Goal: Find specific fact: Find specific fact

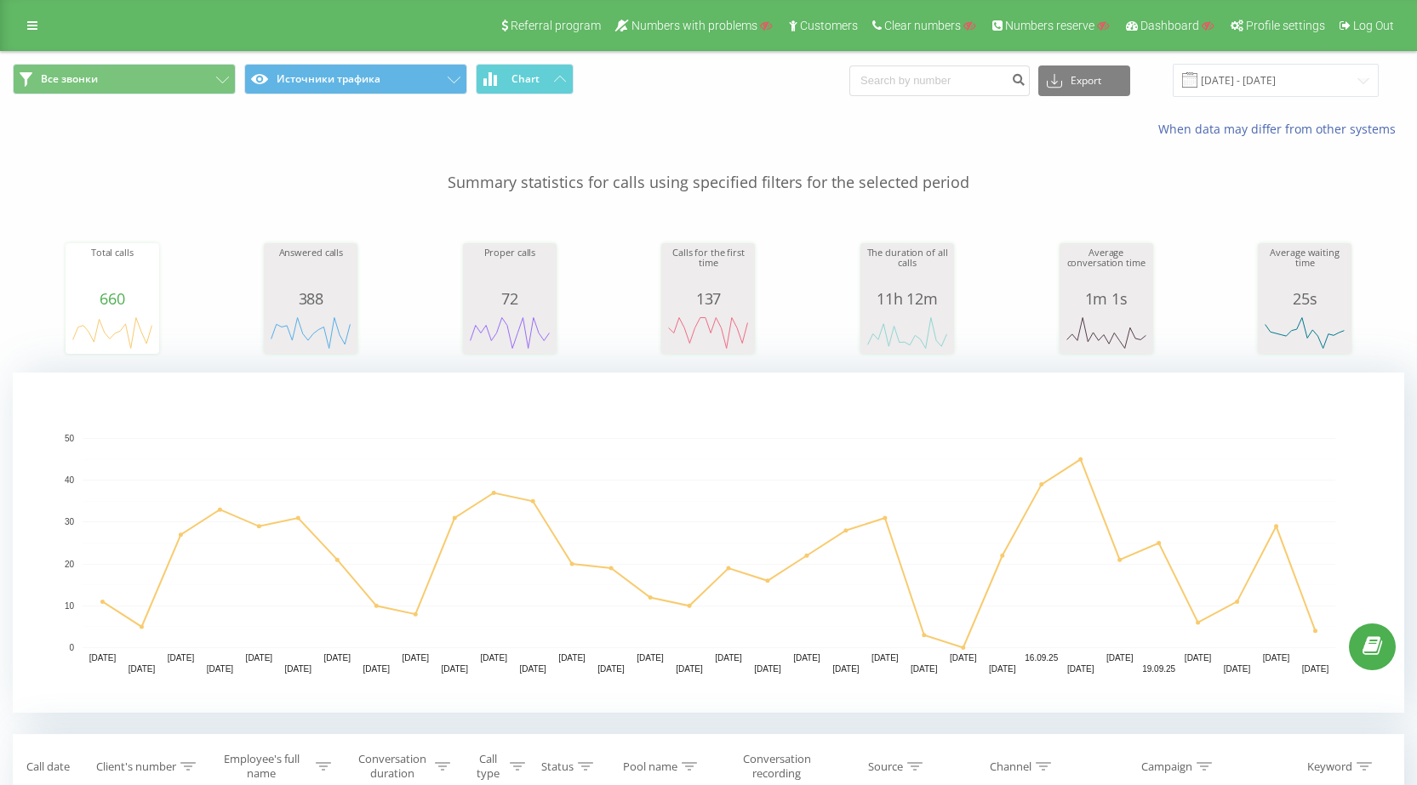
scroll to position [425, 0]
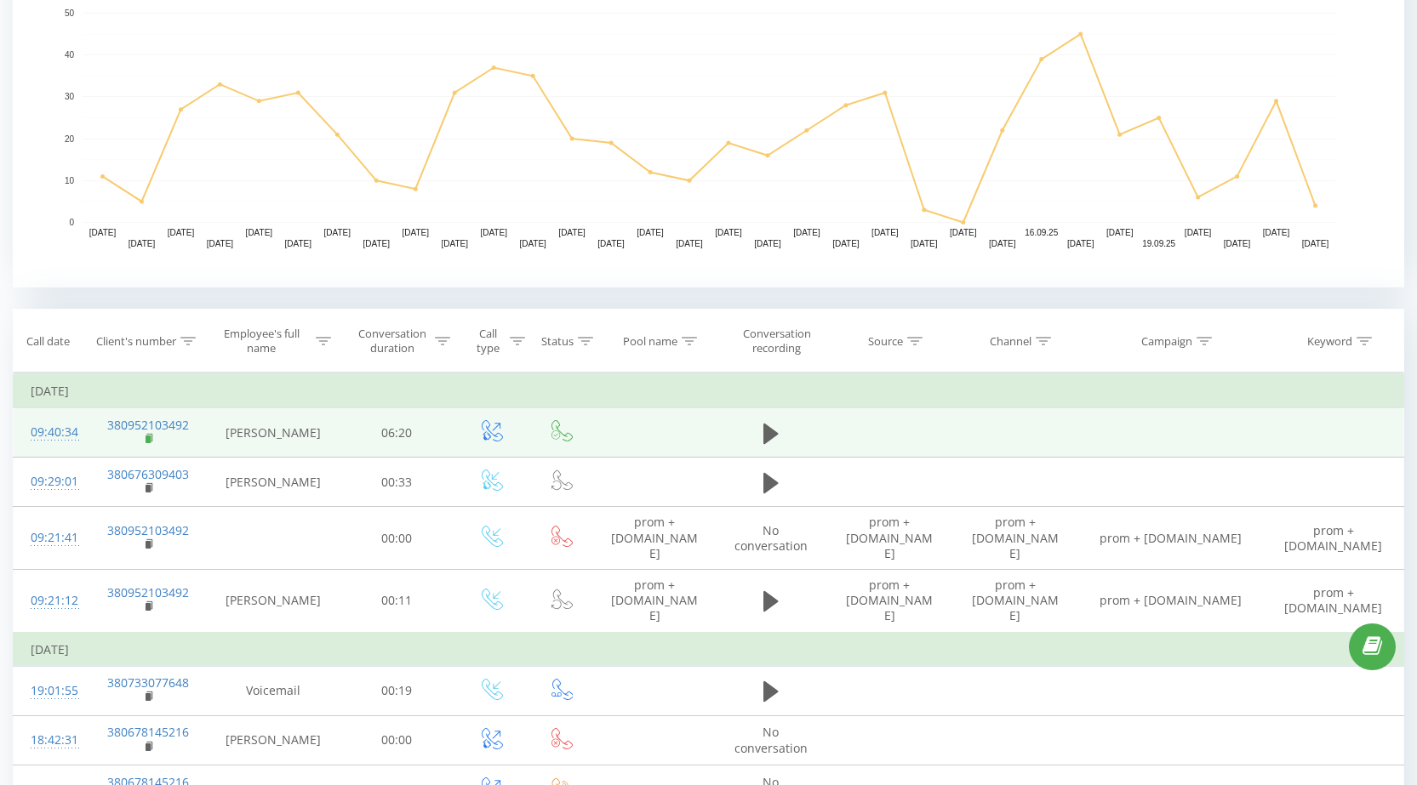
click at [146, 440] on rect at bounding box center [148, 440] width 5 height 8
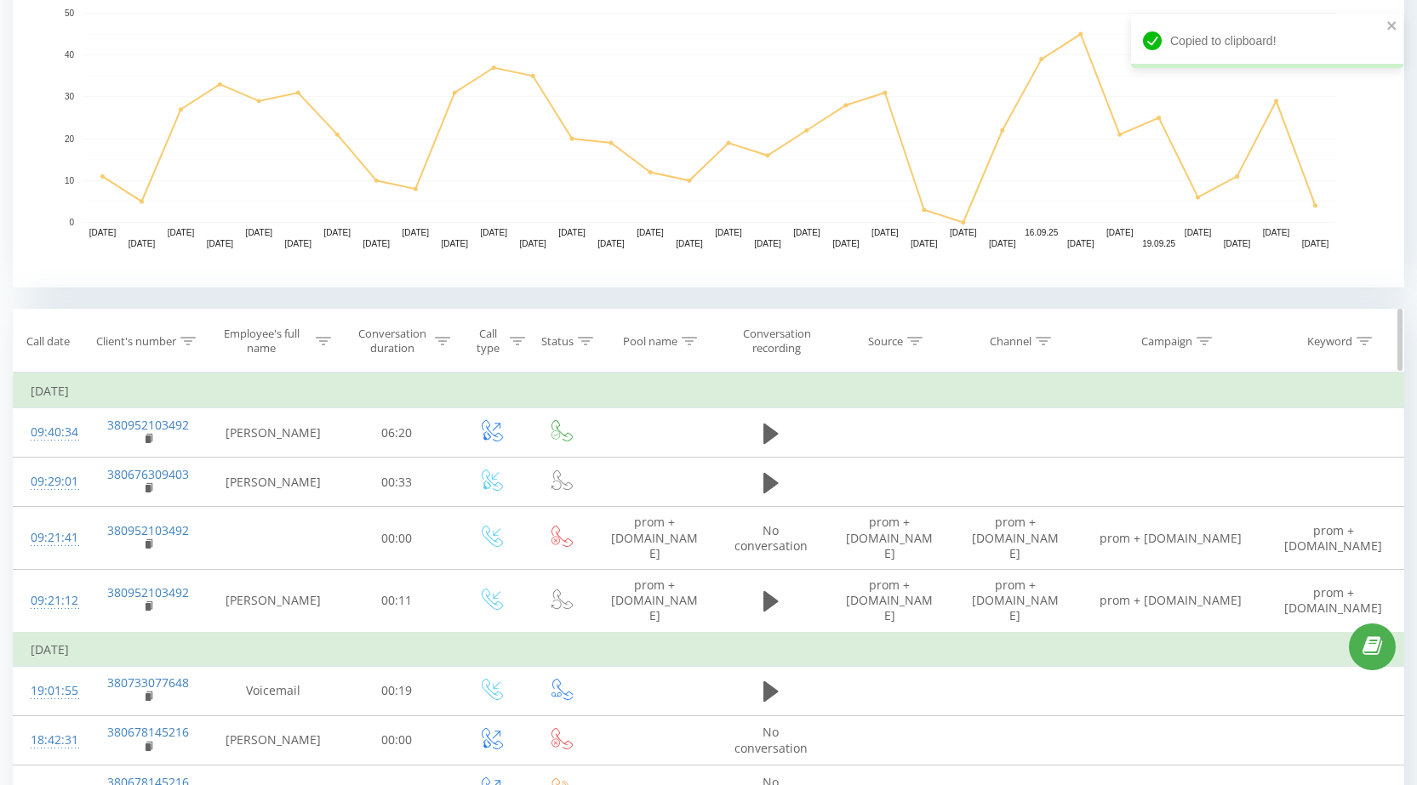
click at [190, 338] on icon at bounding box center [187, 341] width 15 height 9
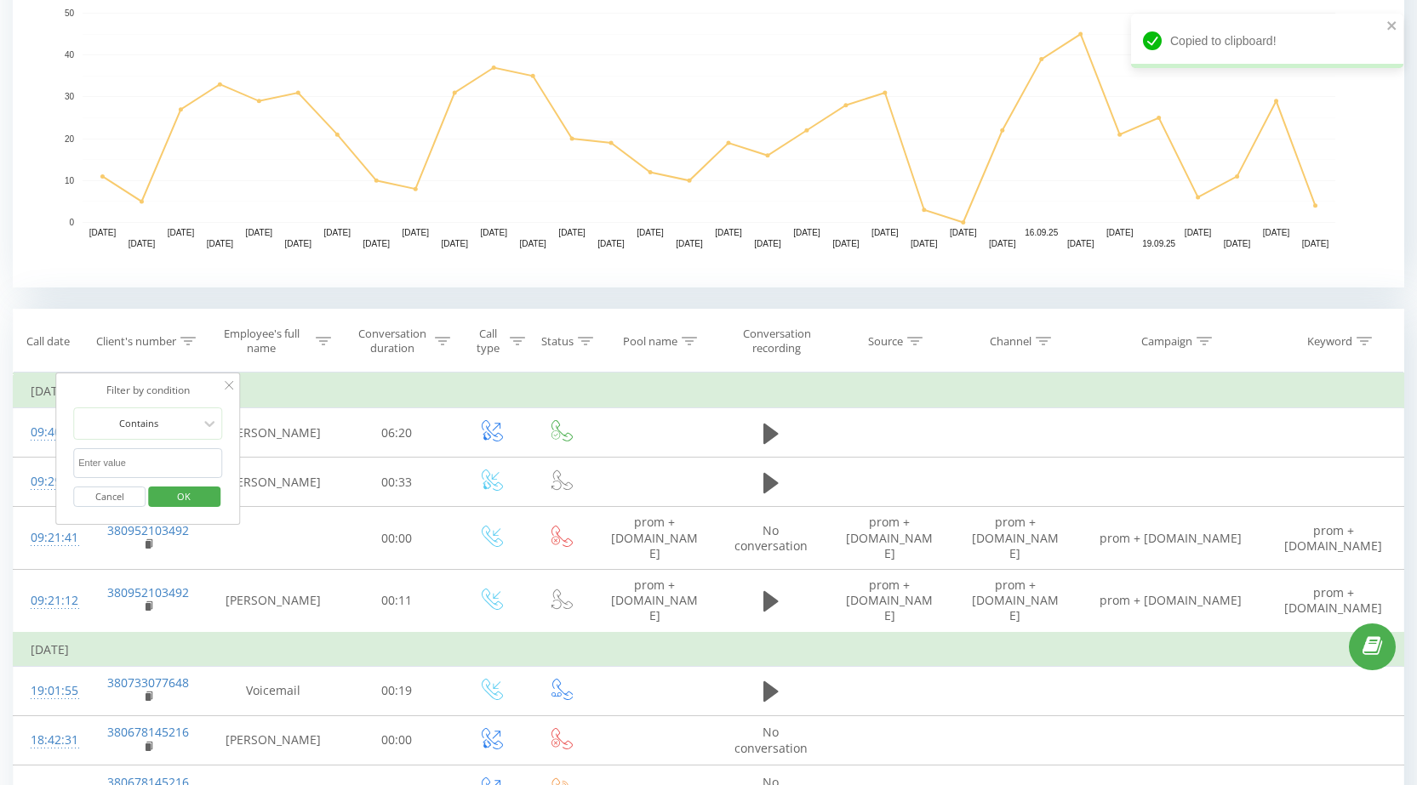
click at [160, 454] on input "text" at bounding box center [148, 463] width 150 height 30
paste input "380952103492"
type input "380952103492"
click at [191, 498] on span "OK" at bounding box center [184, 496] width 48 height 26
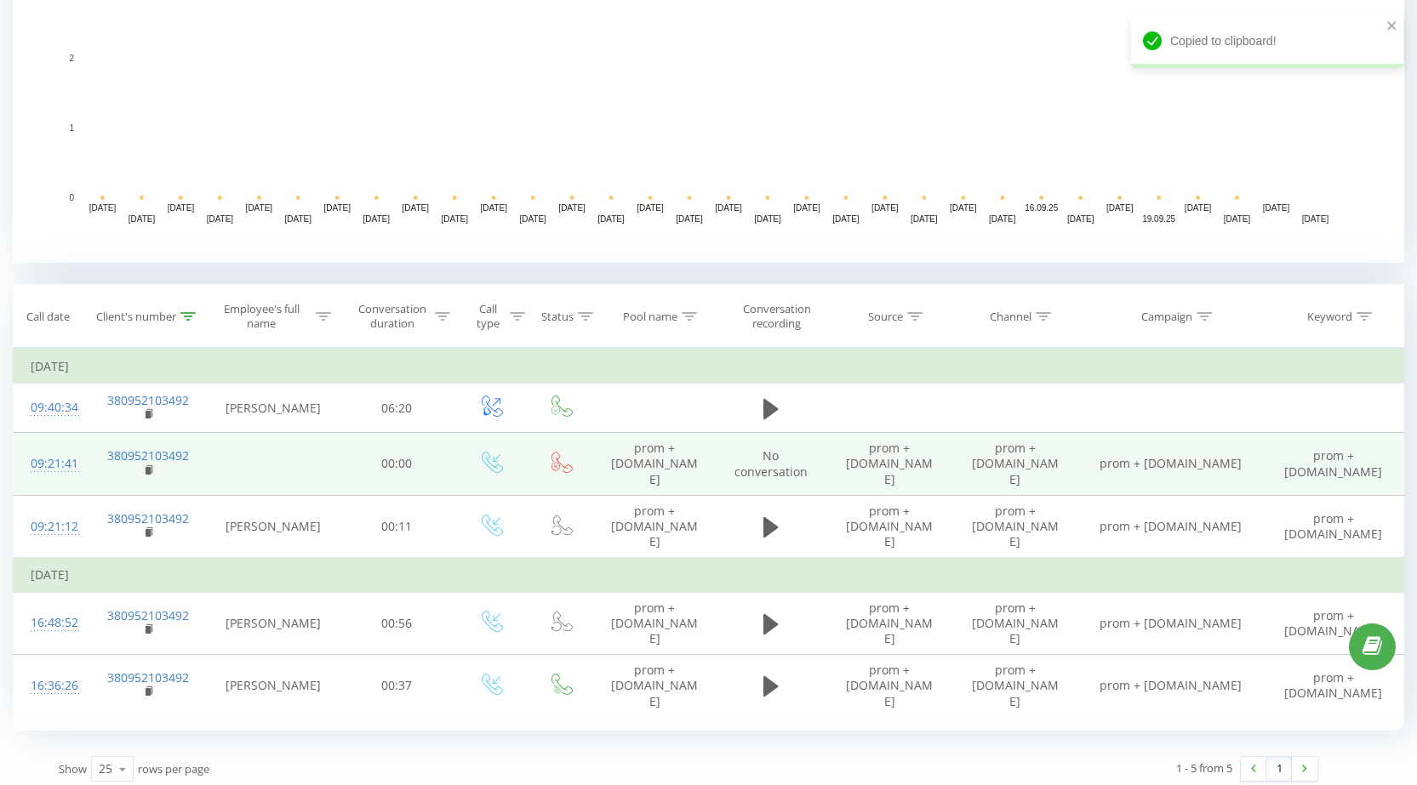
scroll to position [459, 0]
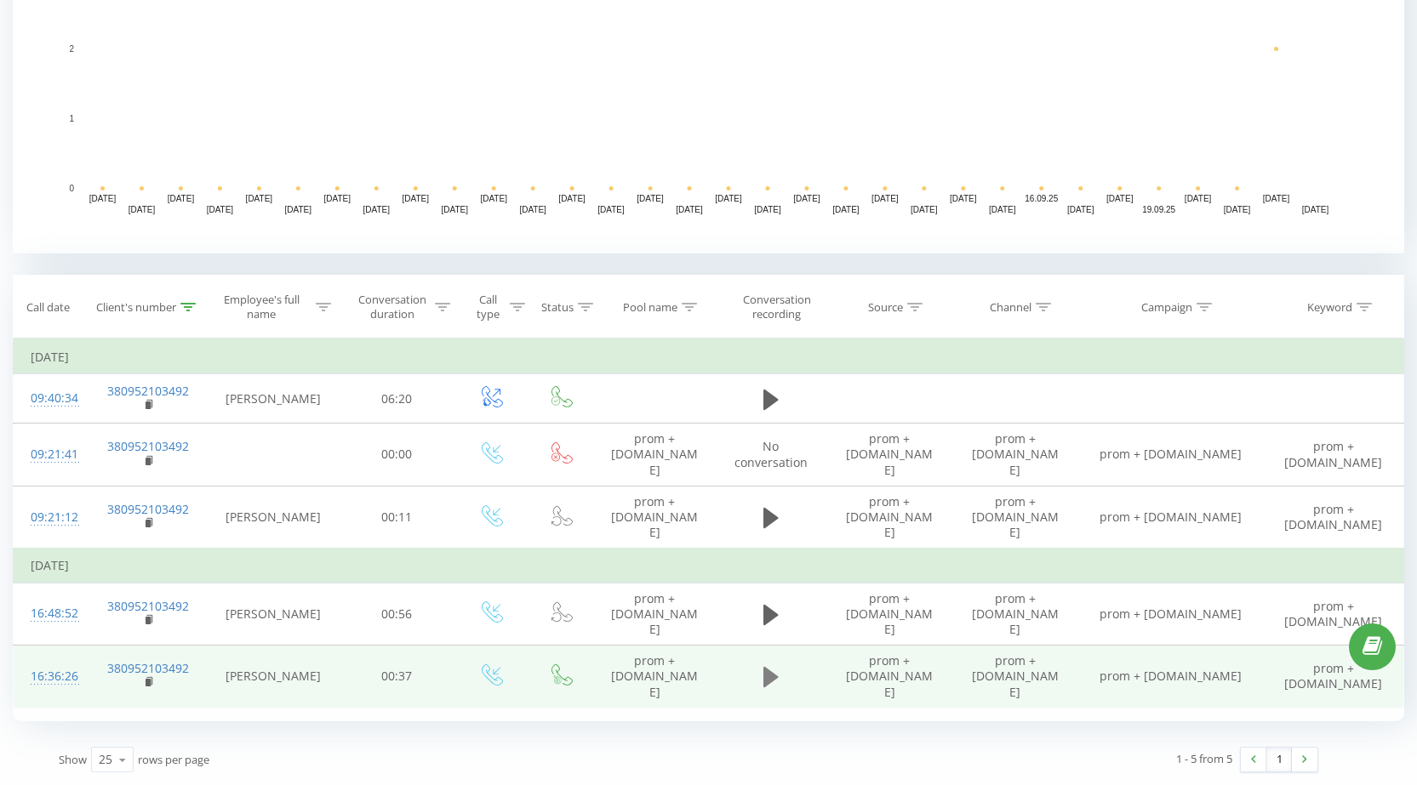
click at [769, 667] on icon at bounding box center [770, 677] width 15 height 20
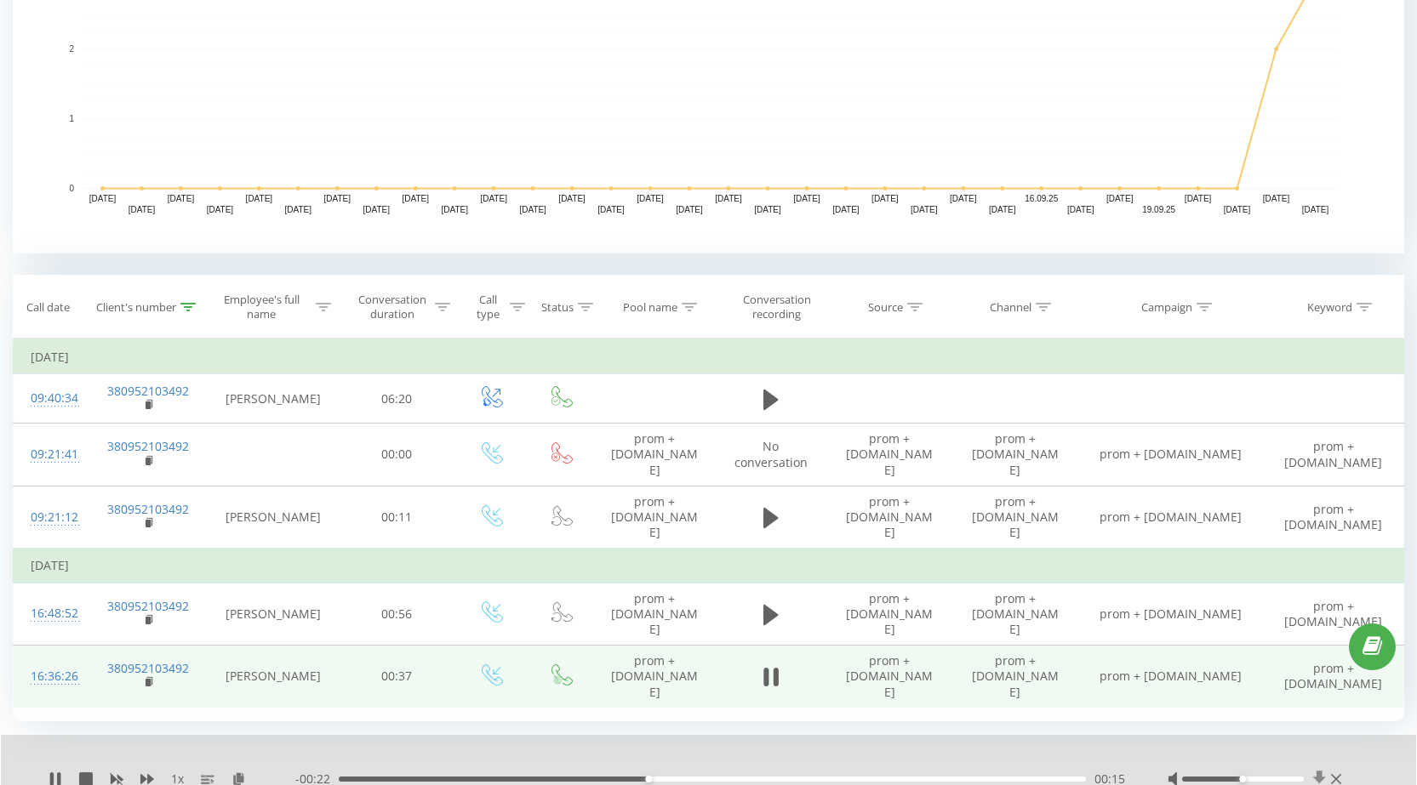
click at [1319, 776] on icon at bounding box center [1318, 779] width 13 height 16
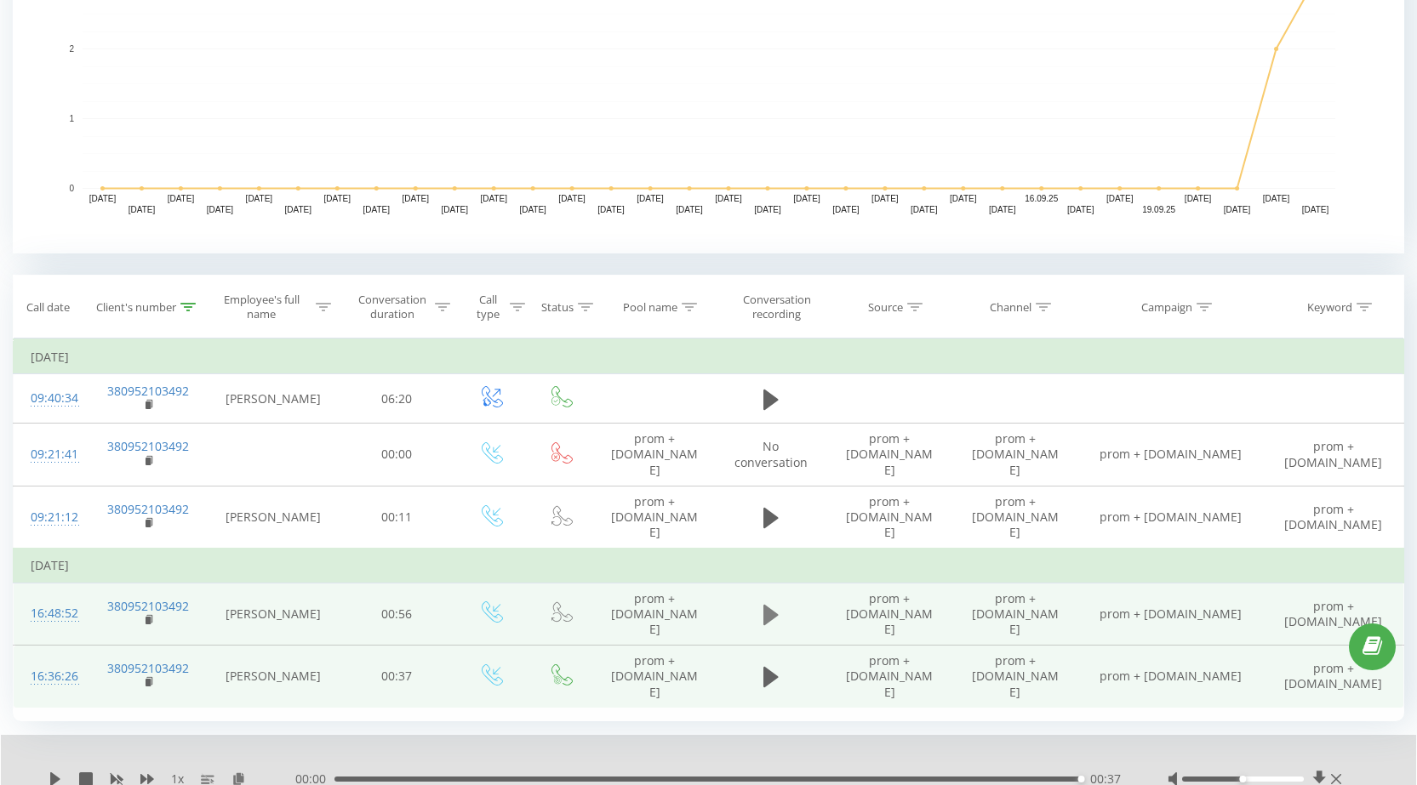
click at [768, 605] on icon at bounding box center [770, 615] width 15 height 20
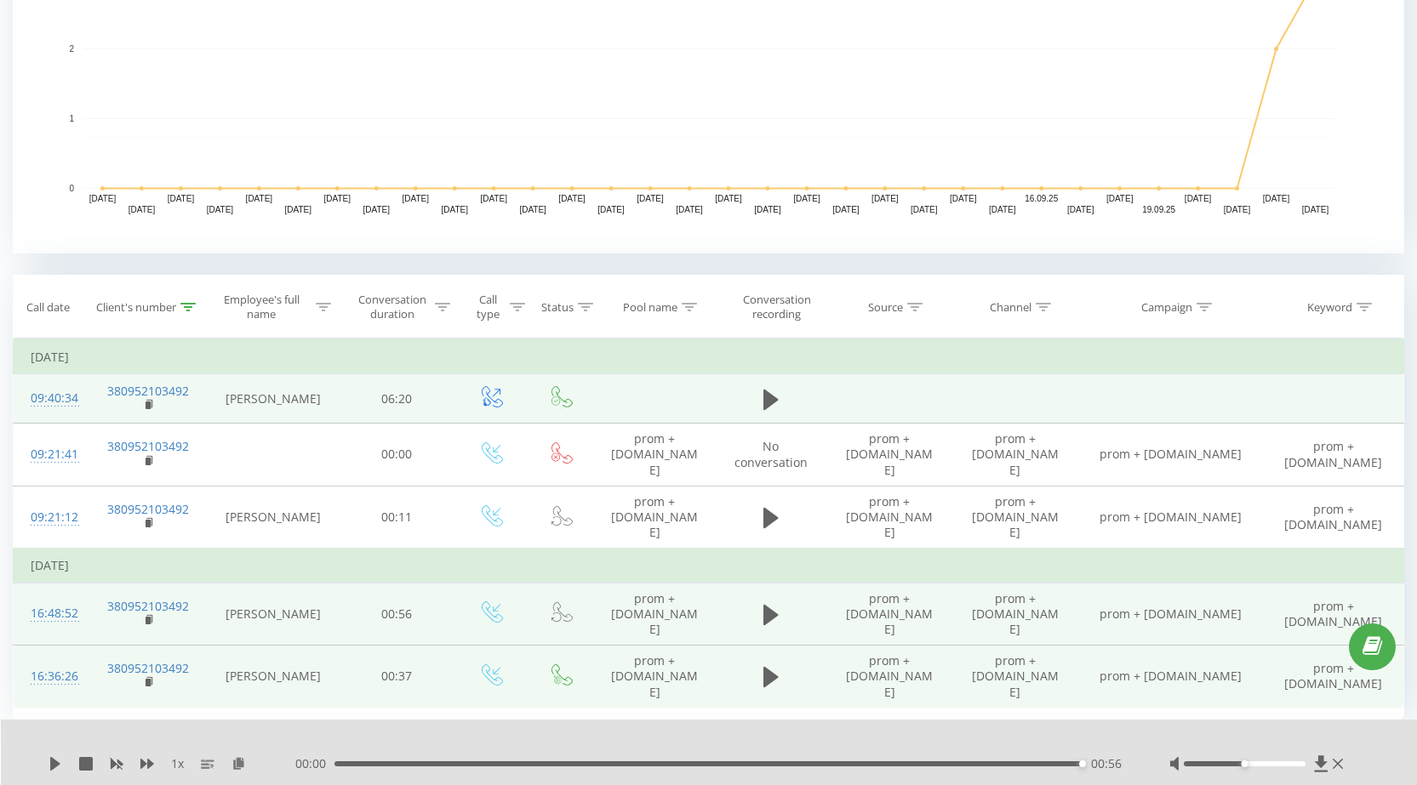
scroll to position [0, 0]
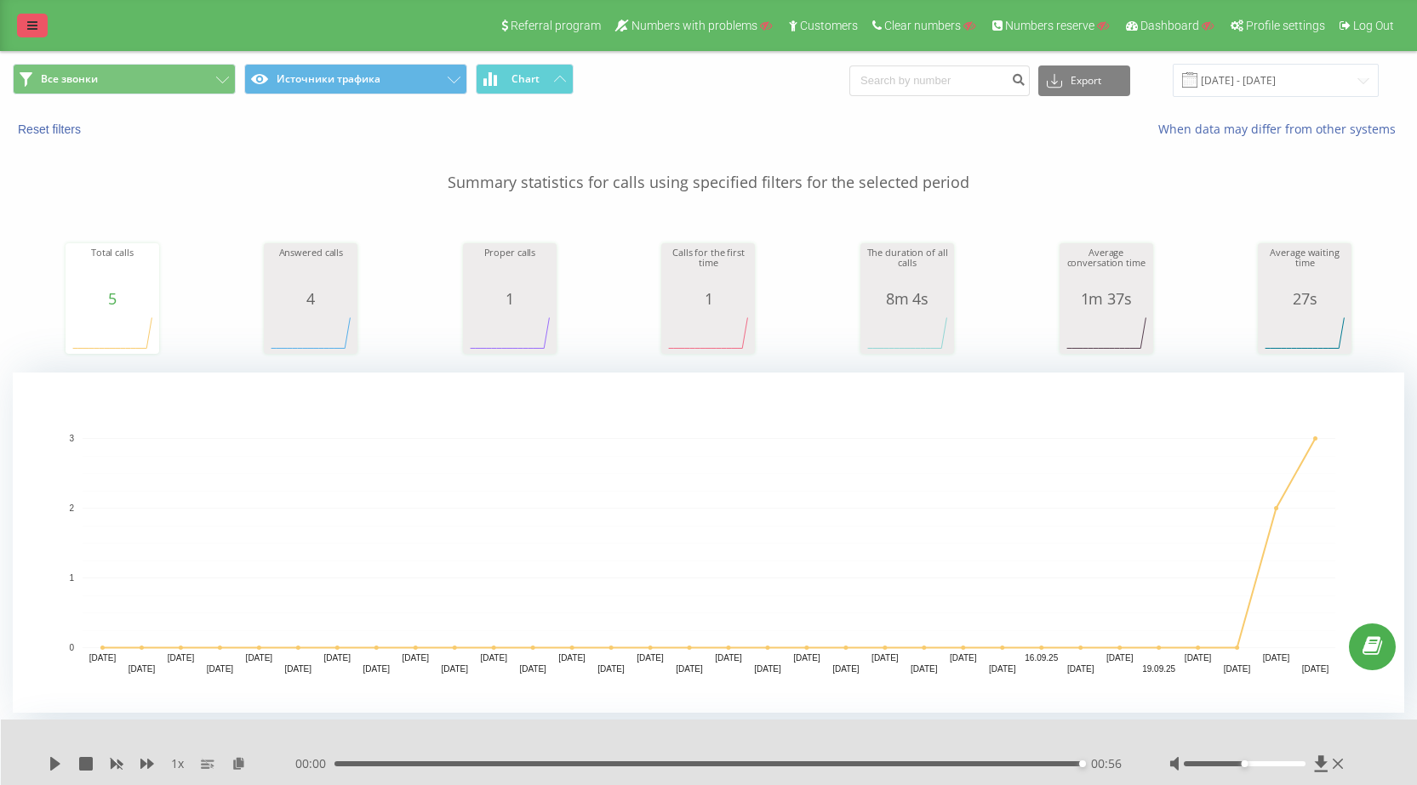
click at [34, 30] on icon at bounding box center [32, 26] width 10 height 12
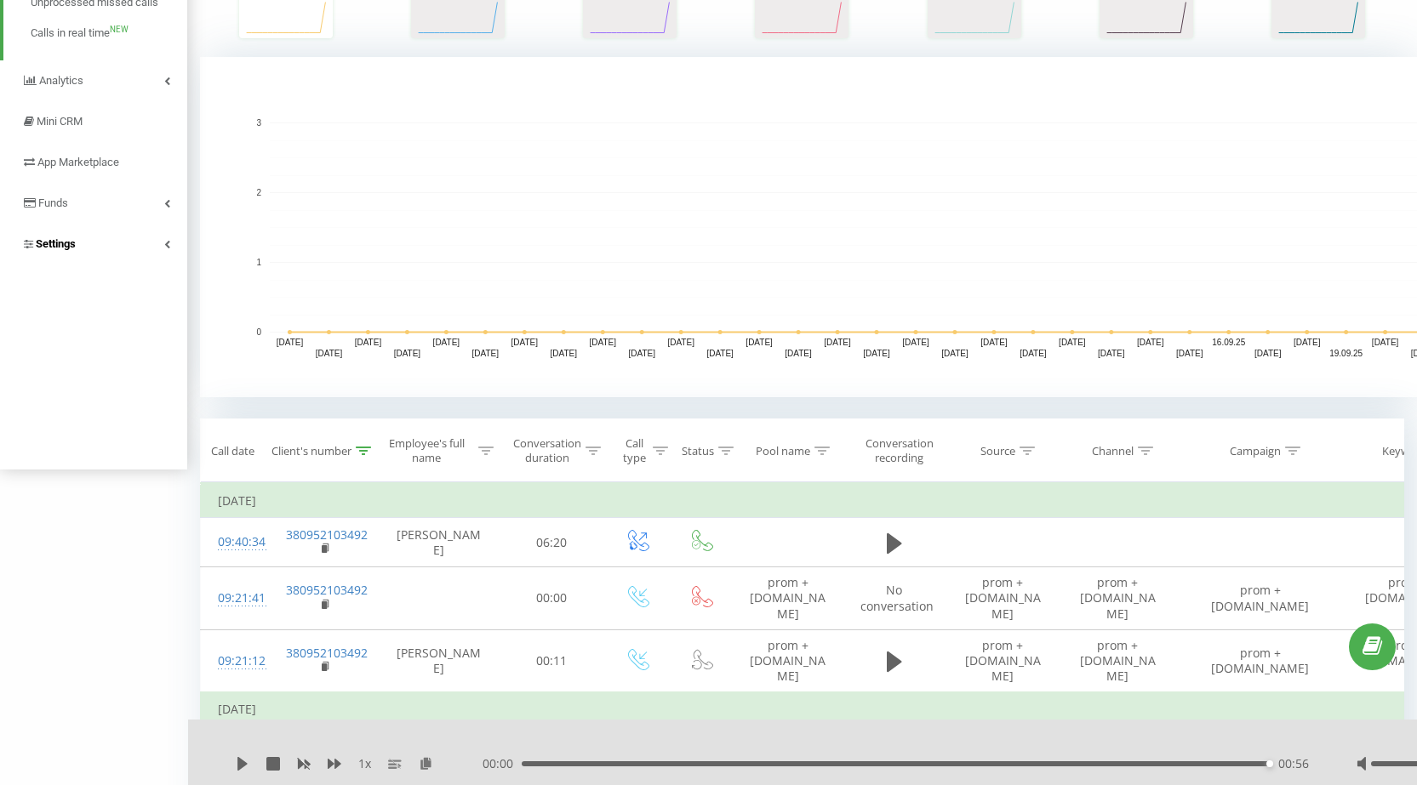
scroll to position [170, 0]
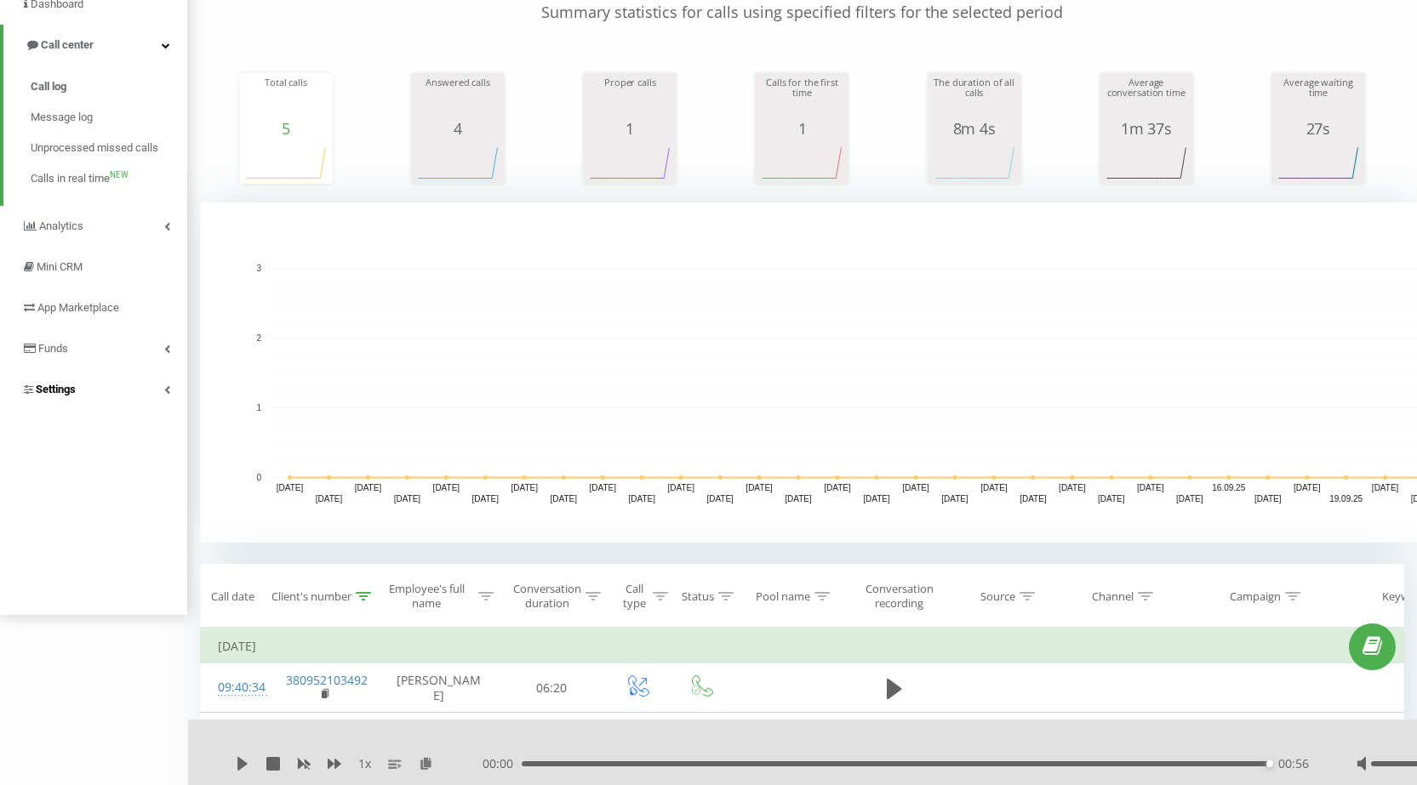
click at [126, 400] on link "Settings" at bounding box center [93, 389] width 187 height 41
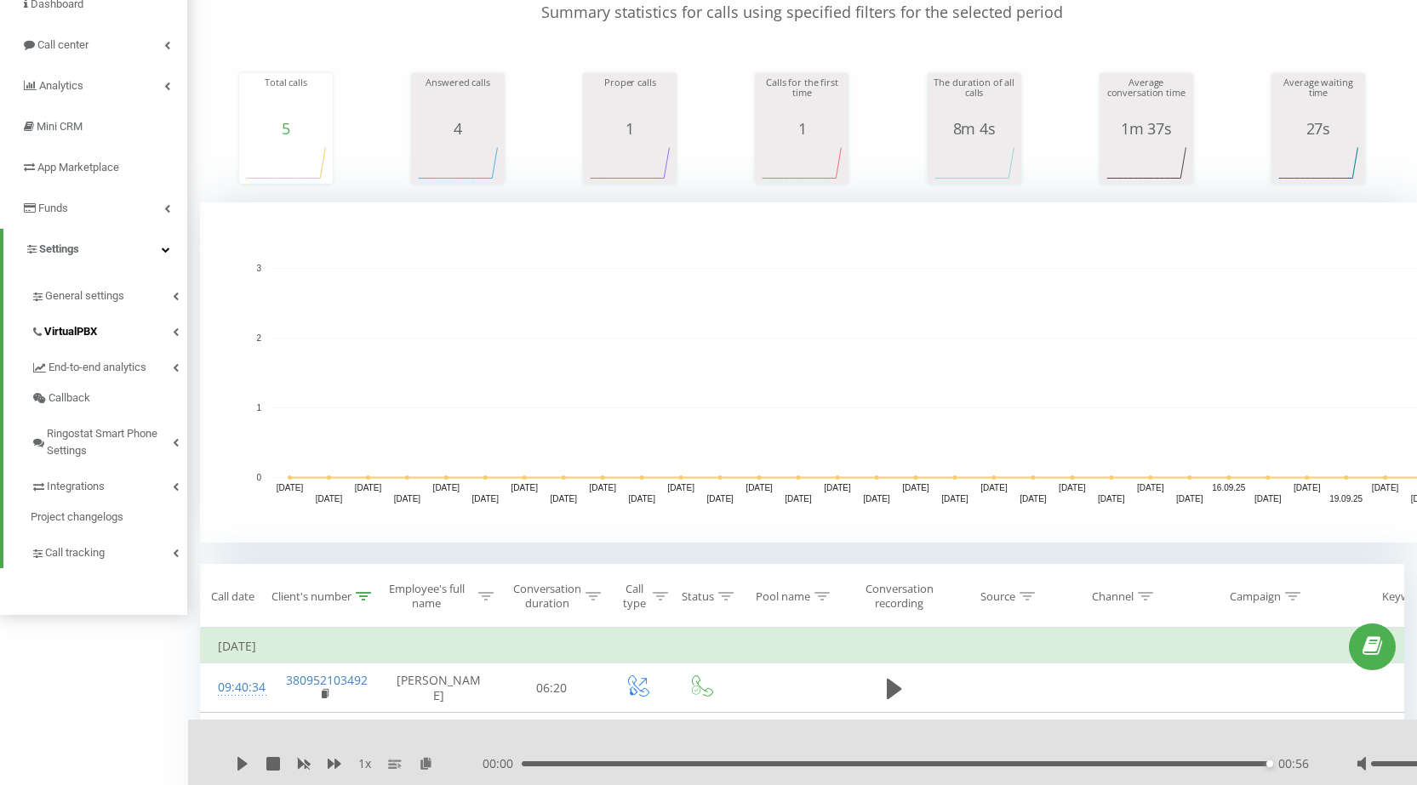
click at [106, 335] on link "VirtualPBX" at bounding box center [109, 329] width 157 height 36
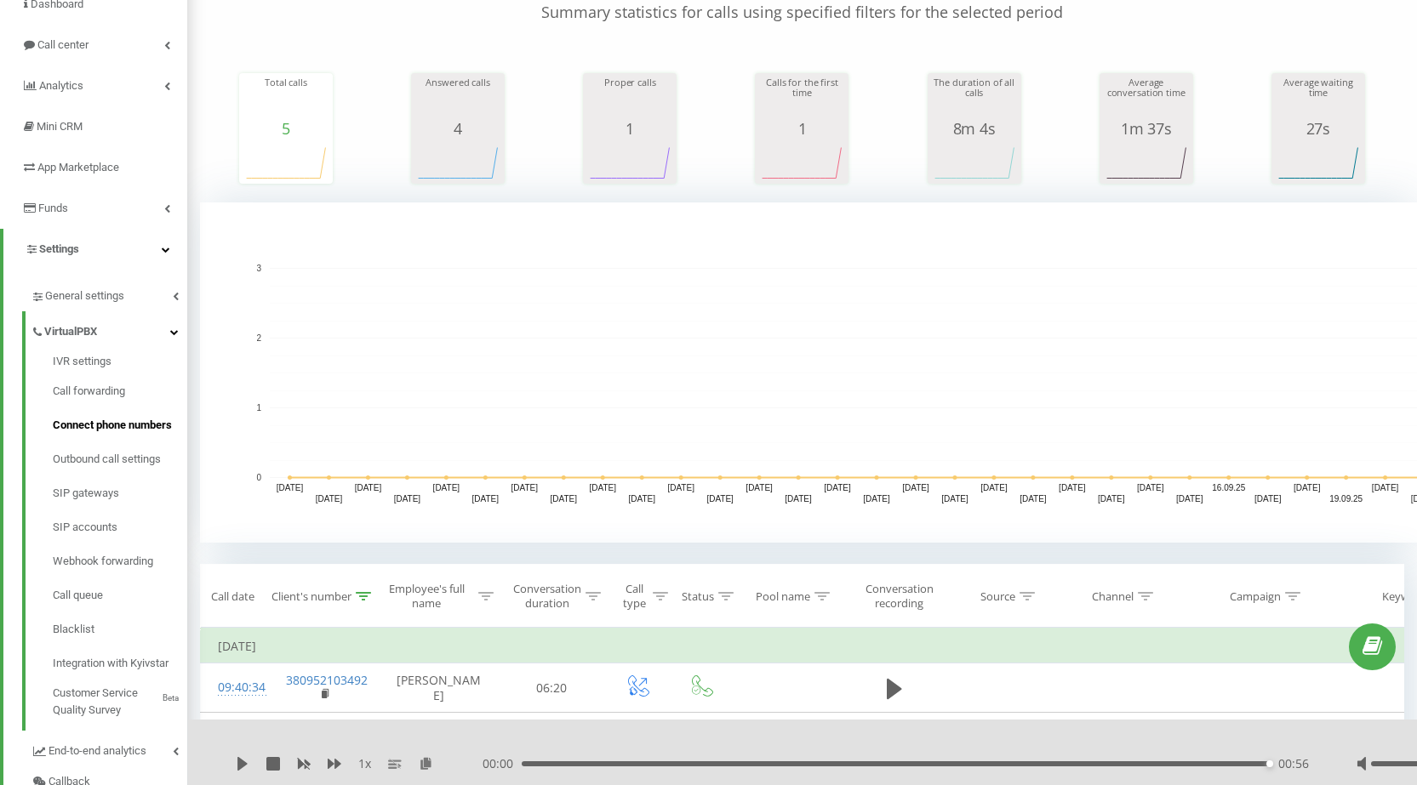
click at [152, 422] on span "Connect phone numbers" at bounding box center [112, 425] width 119 height 17
